Goal: Find contact information: Find contact information

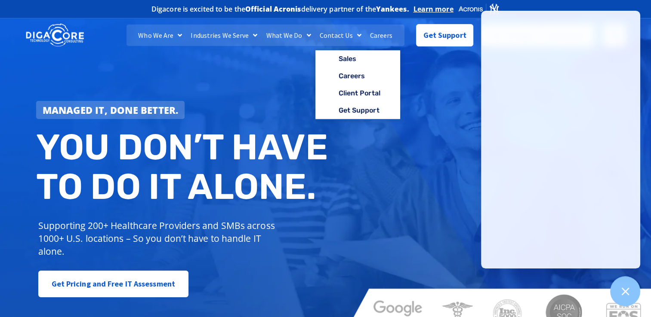
click at [340, 38] on link "Contact Us" at bounding box center [340, 36] width 50 height 22
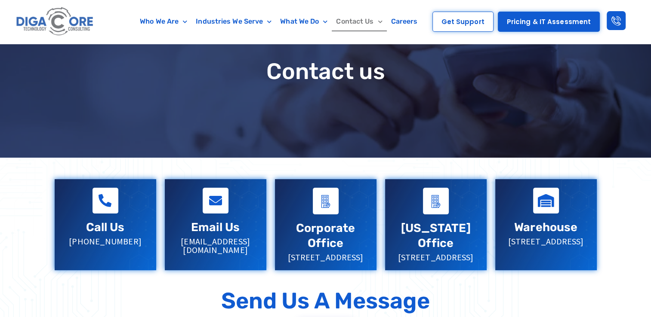
scroll to position [86, 0]
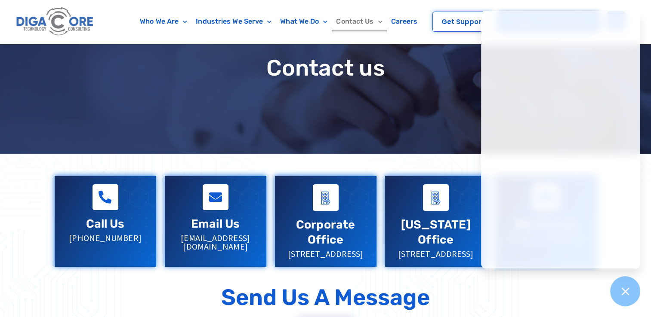
click at [211, 206] on link "Email Us" at bounding box center [216, 198] width 26 height 26
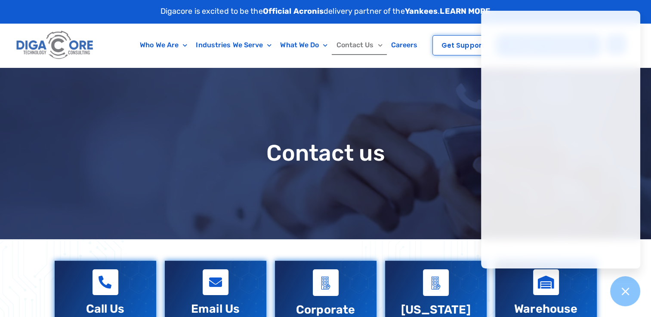
scroll to position [0, 0]
